Goal: Task Accomplishment & Management: Manage account settings

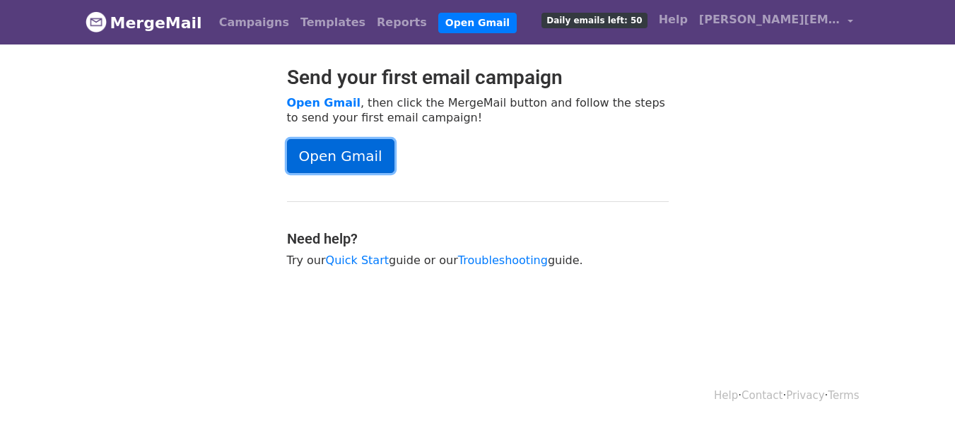
click at [360, 153] on link "Open Gmail" at bounding box center [340, 156] width 107 height 34
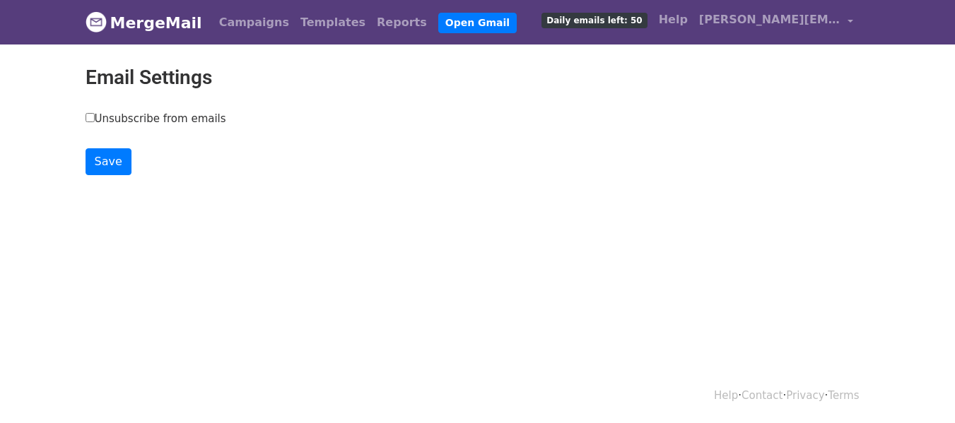
click at [102, 105] on main "Email Settings Unsubscribe from emails Save" at bounding box center [478, 121] width 806 height 110
click at [90, 115] on input "Unsubscribe from emails" at bounding box center [90, 117] width 9 height 9
checkbox input "true"
click at [112, 151] on input "Save" at bounding box center [109, 161] width 46 height 27
